Goal: Navigation & Orientation: Find specific page/section

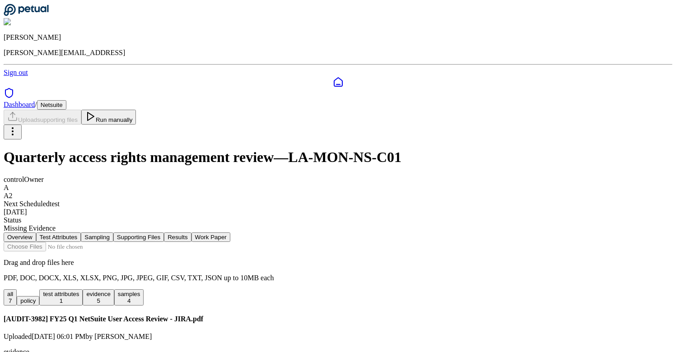
click at [191, 233] on button "Results" at bounding box center [177, 237] width 27 height 9
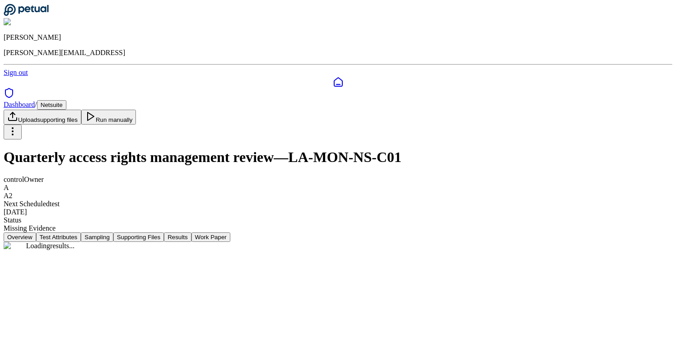
click at [230, 233] on button "Work Paper" at bounding box center [211, 237] width 39 height 9
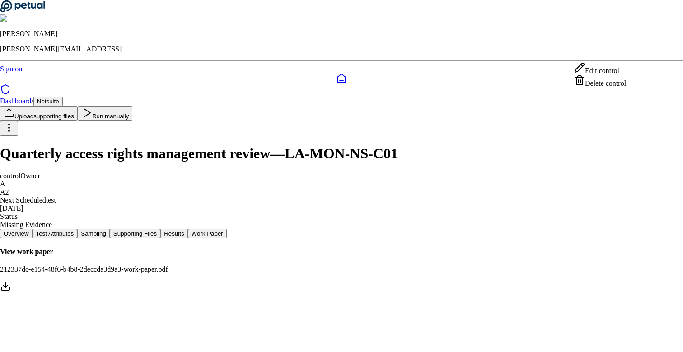
click at [625, 53] on html "Eliot Walker eliot@petual.ai Sign out Dashboard / Netsuite Upload supporting fi…" at bounding box center [341, 150] width 683 height 301
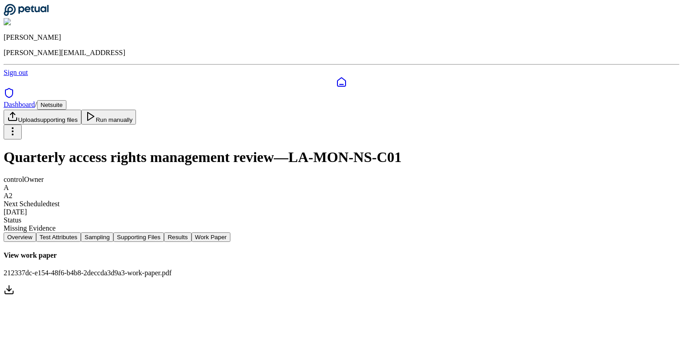
click at [453, 164] on html "Eliot Walker eliot@petual.ai Sign out Dashboard / Netsuite Upload supporting fi…" at bounding box center [341, 152] width 683 height 305
click at [14, 285] on icon at bounding box center [9, 290] width 11 height 11
